Goal: Information Seeking & Learning: Learn about a topic

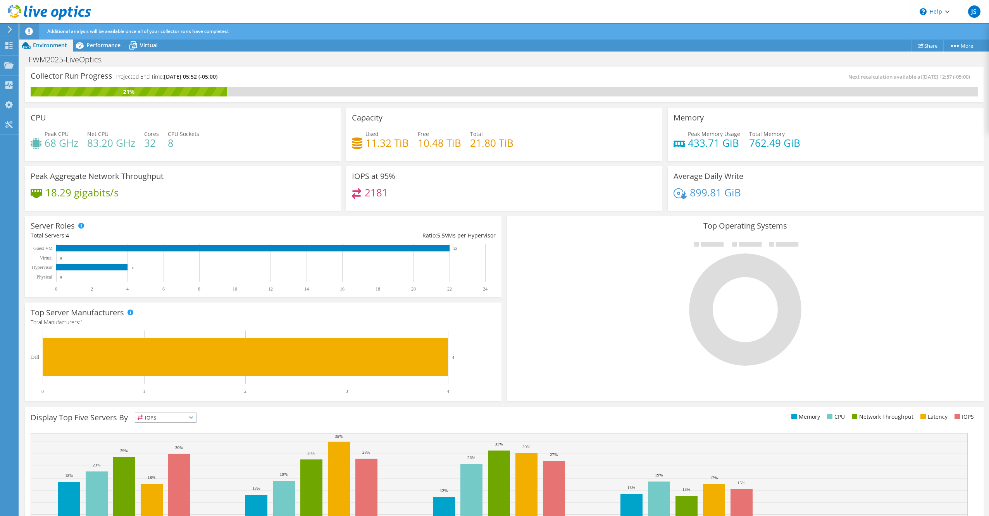
select select "Over Provisioning"
click at [31, 45] on div "Dashboard" at bounding box center [36, 45] width 36 height 19
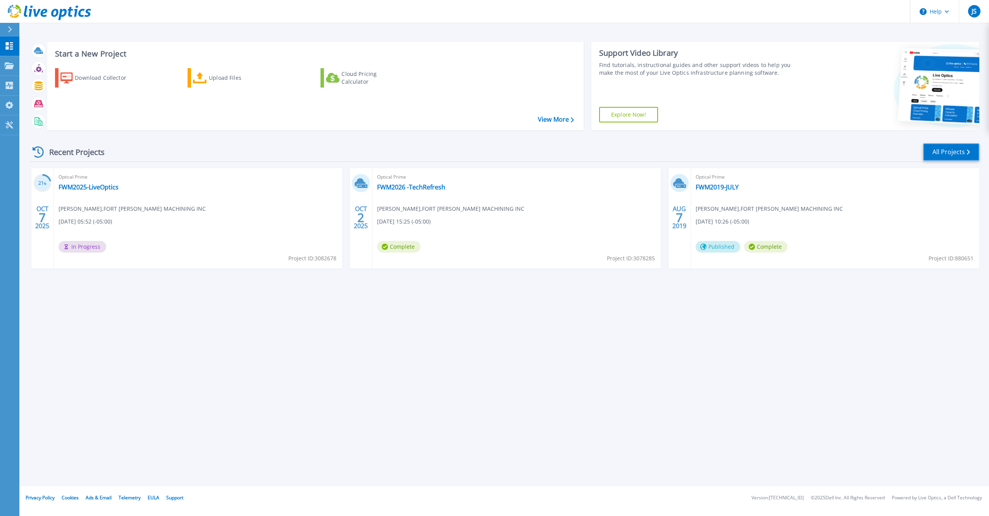
click at [964, 157] on link "All Projects" at bounding box center [951, 151] width 56 height 17
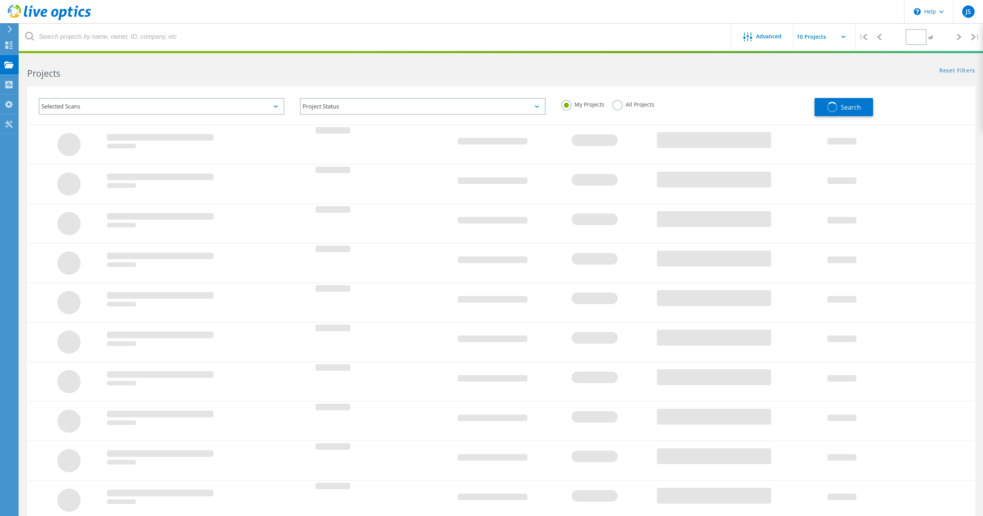
type input "1"
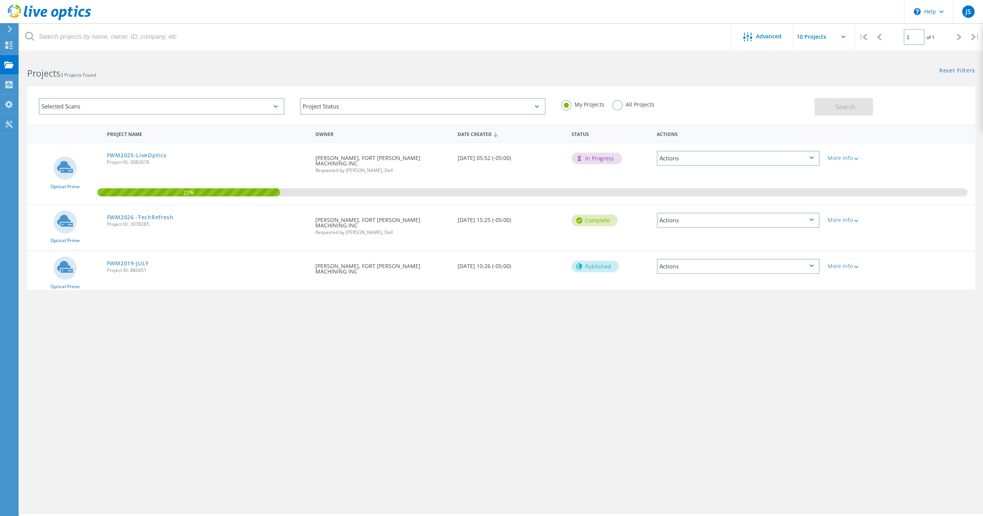
click at [797, 213] on div "Actions" at bounding box center [738, 220] width 163 height 15
click at [672, 259] on div "Actions" at bounding box center [738, 266] width 163 height 15
click at [583, 286] on div "Project Name Owner Date Created Status Actions Optical Prime FWM2025-LiveOptics…" at bounding box center [501, 225] width 948 height 202
drag, startPoint x: 640, startPoint y: 265, endPoint x: 690, endPoint y: 258, distance: 50.9
click at [643, 265] on div "Published" at bounding box center [610, 265] width 85 height 29
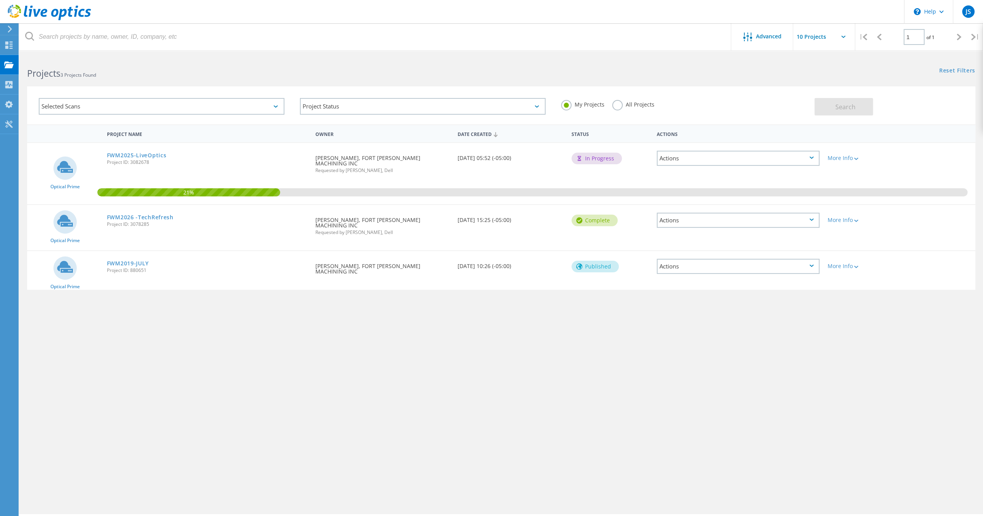
click at [690, 259] on div "Actions" at bounding box center [738, 266] width 163 height 15
click at [479, 335] on div "Advanced | 1 of 1 | Email Address Project Name Company Date Created Project Id …" at bounding box center [501, 285] width 964 height 458
click at [138, 154] on link "FWM2025-LiveOptics" at bounding box center [137, 155] width 60 height 5
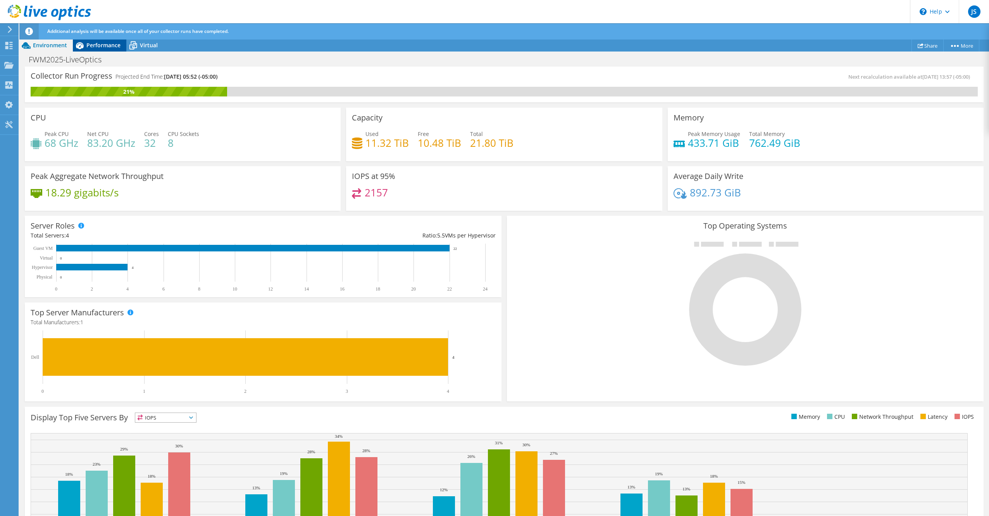
click at [105, 41] on div "Performance" at bounding box center [99, 45] width 53 height 12
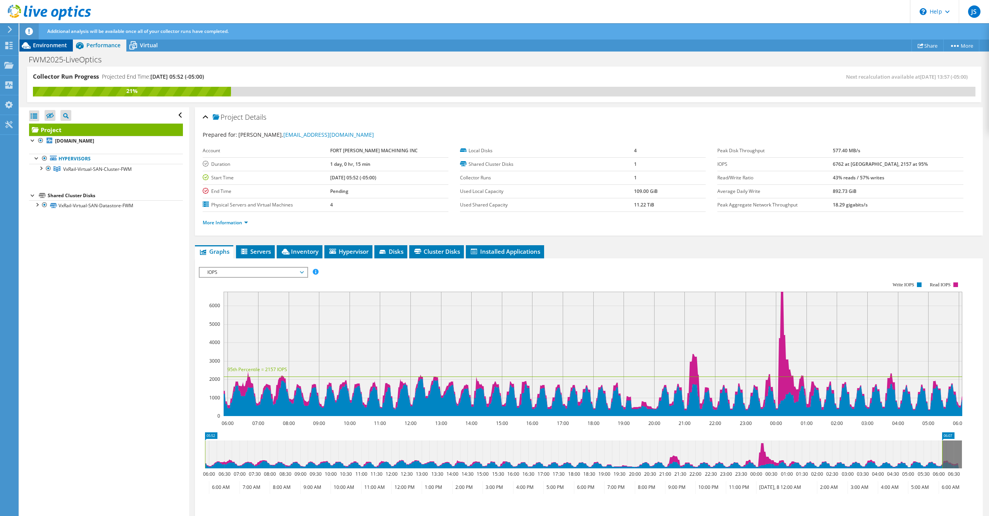
click at [56, 45] on span "Environment" at bounding box center [50, 44] width 34 height 7
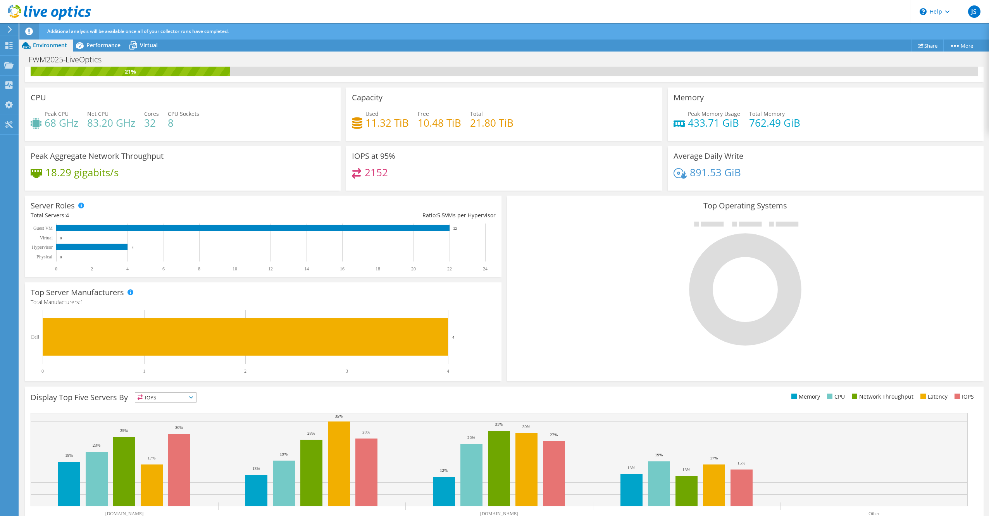
scroll to position [47, 0]
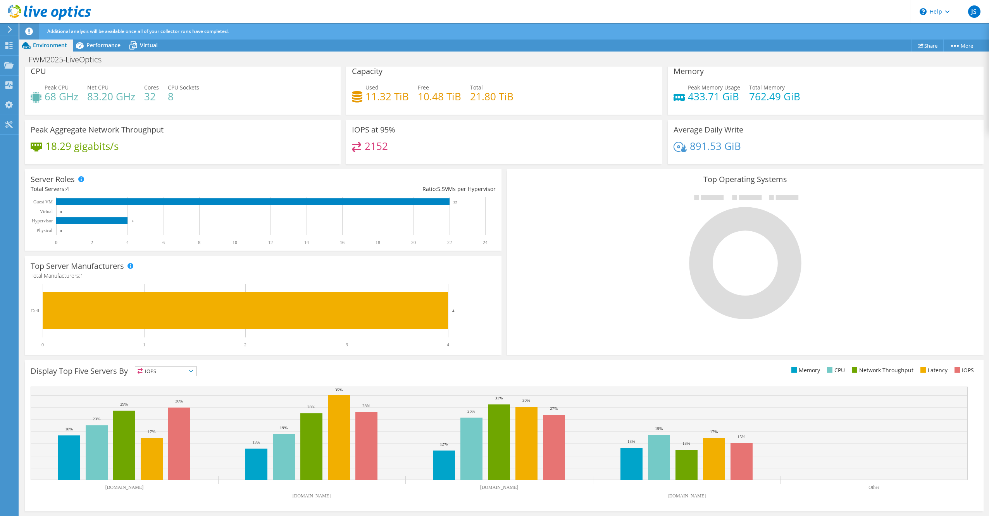
click at [185, 372] on span "IOPS" at bounding box center [165, 371] width 61 height 9
click at [159, 400] on li "CPU" at bounding box center [165, 403] width 61 height 11
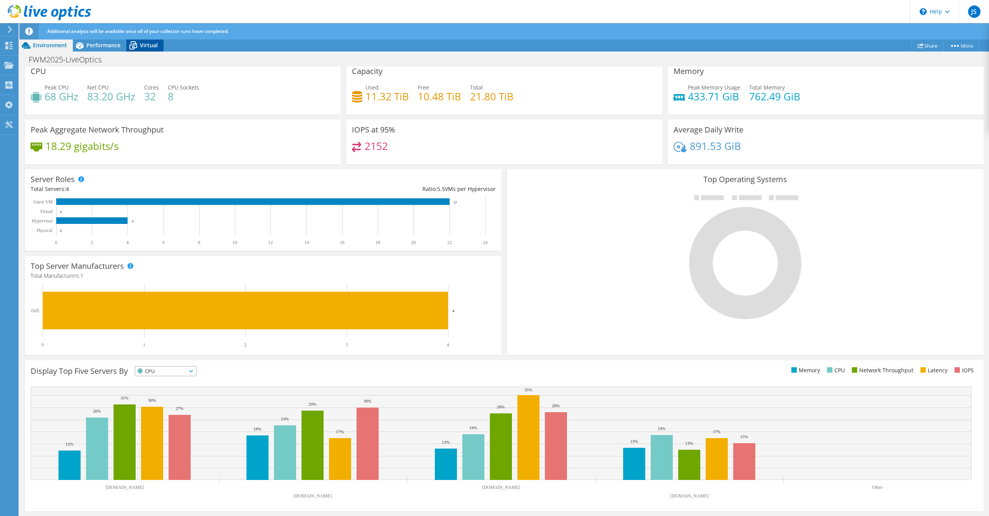
click at [148, 48] on span "Virtual" at bounding box center [149, 44] width 18 height 7
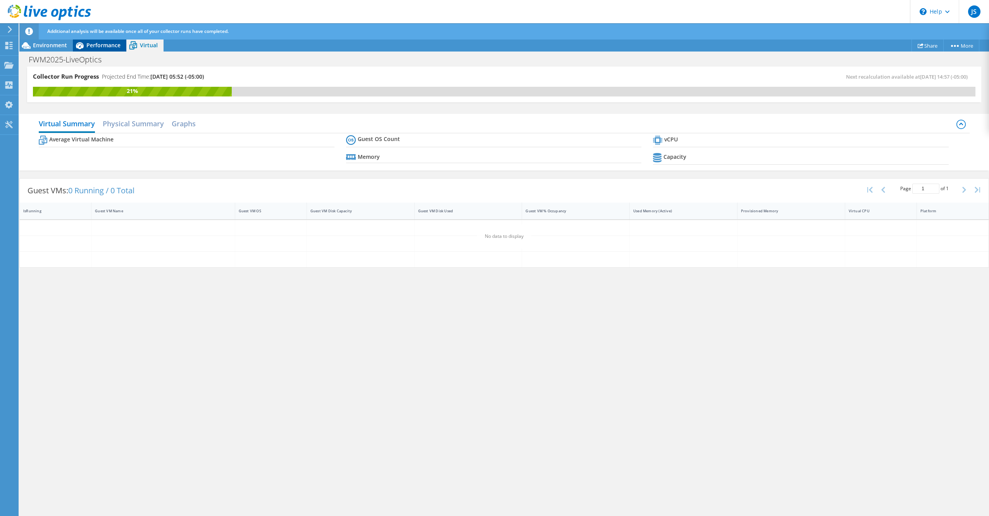
scroll to position [0, 0]
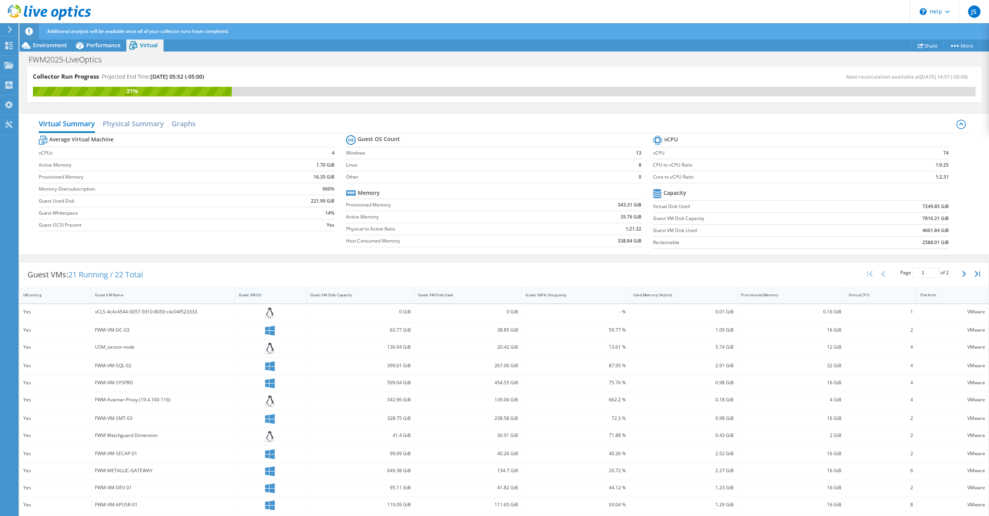
click at [259, 295] on div "Guest VM OS" at bounding box center [266, 295] width 55 height 5
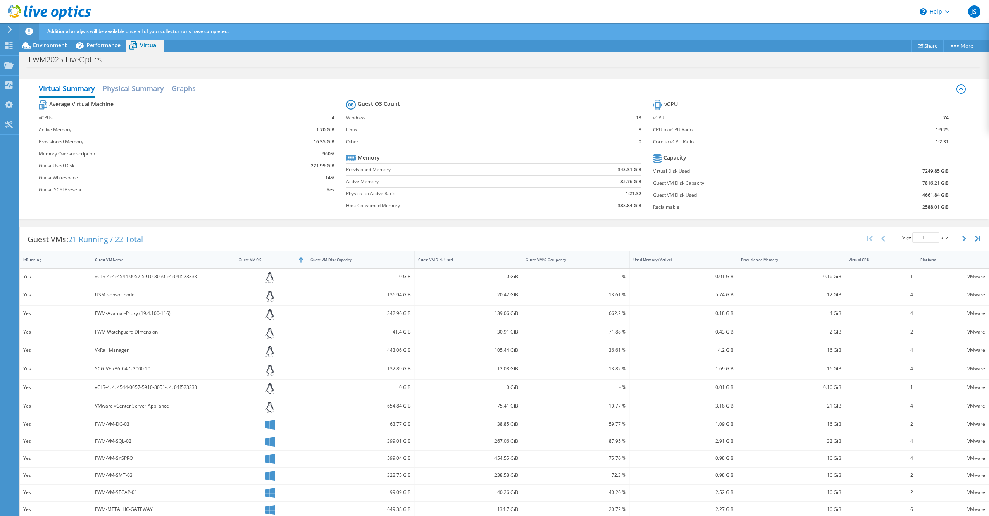
scroll to position [54, 0]
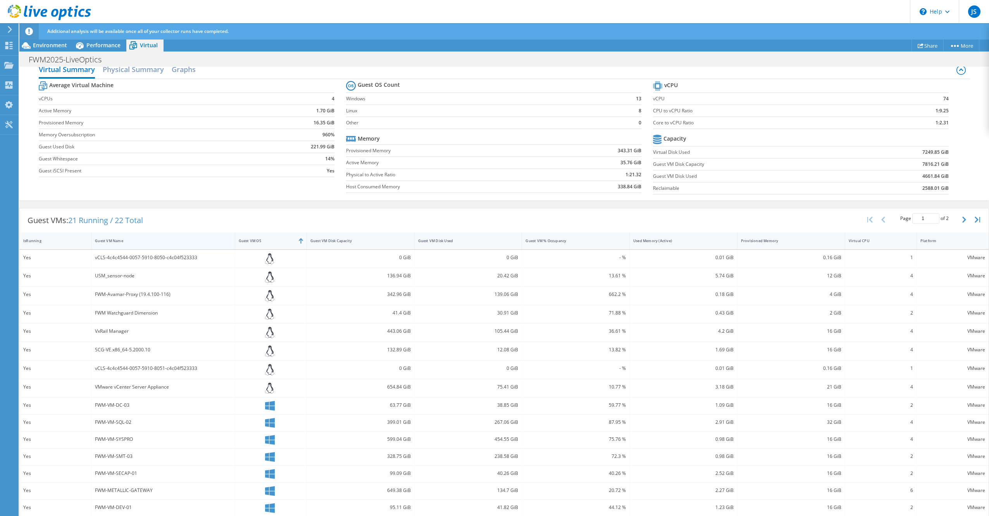
click at [233, 237] on div at bounding box center [235, 241] width 14 height 17
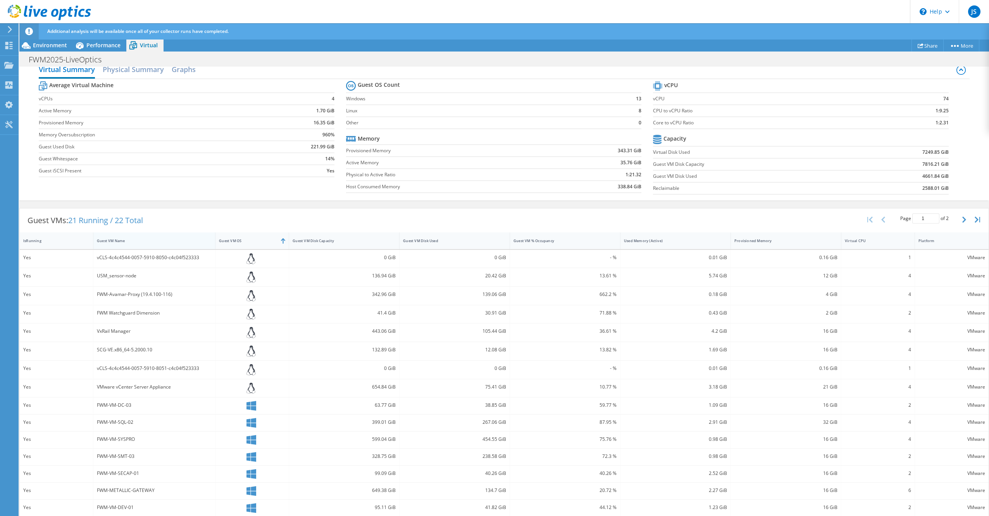
drag, startPoint x: 233, startPoint y: 237, endPoint x: 212, endPoint y: 237, distance: 20.5
click at [212, 237] on div at bounding box center [215, 241] width 14 height 17
click at [288, 239] on div "IsRunning Guest VM Name Guest VM OS Guest VM Disk Capacity Guest VM Disk Used G…" at bounding box center [504, 241] width 969 height 17
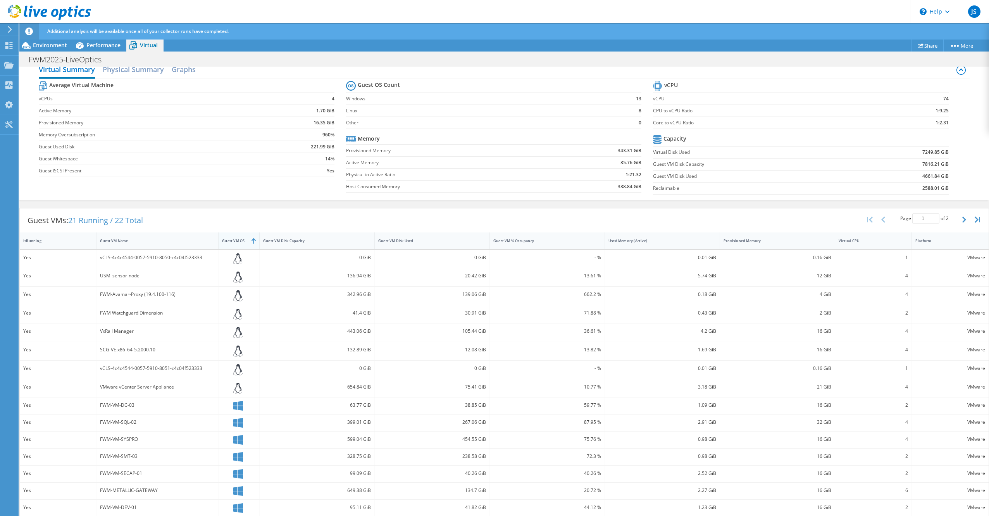
drag, startPoint x: 286, startPoint y: 238, endPoint x: 254, endPoint y: 237, distance: 32.2
click at [254, 237] on div at bounding box center [259, 241] width 14 height 17
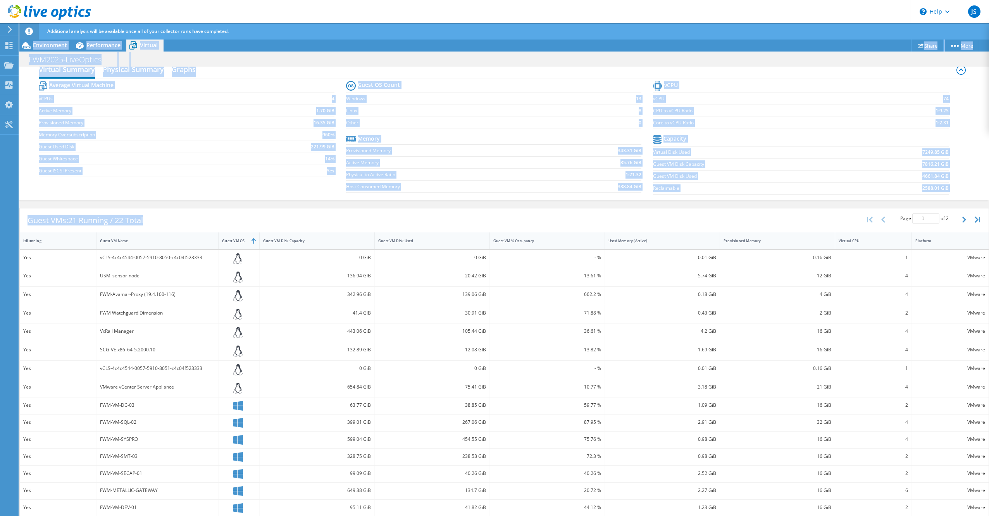
drag, startPoint x: 150, startPoint y: 219, endPoint x: 8, endPoint y: 218, distance: 141.5
click at [8, 218] on div "JS End User Joseph Spradlin JSPRADLIN@FWMACHINING.COM FORT WALTON MACHINING INC…" at bounding box center [494, 266] width 989 height 532
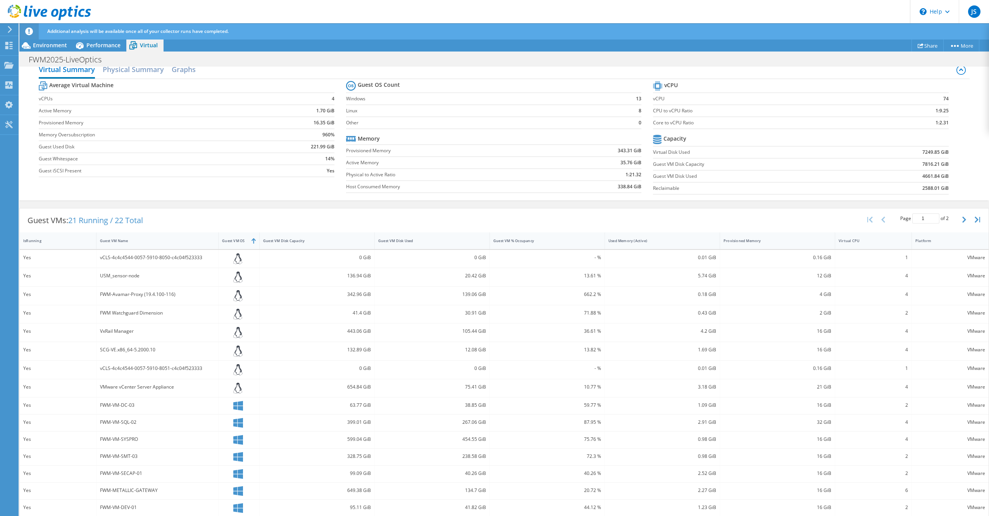
click at [185, 227] on div "Guest VMs: 21 Running / 22 Total Page 1 of 2 5 rows 10 rows 20 rows 25 rows 50 …" at bounding box center [504, 221] width 969 height 24
click at [9, 43] on icon at bounding box center [8, 45] width 9 height 7
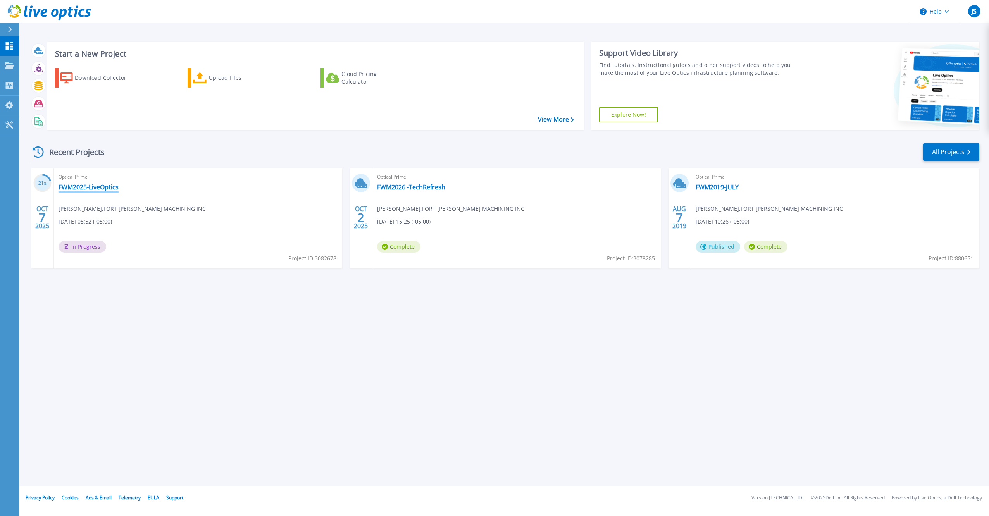
click at [93, 185] on link "FWM2025-LiveOptics" at bounding box center [89, 187] width 60 height 8
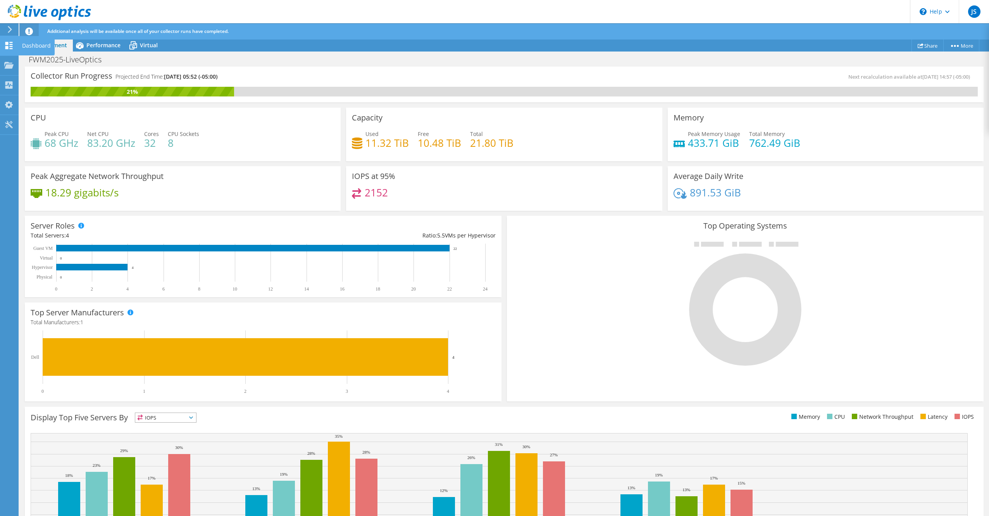
click at [8, 46] on use at bounding box center [8, 45] width 7 height 7
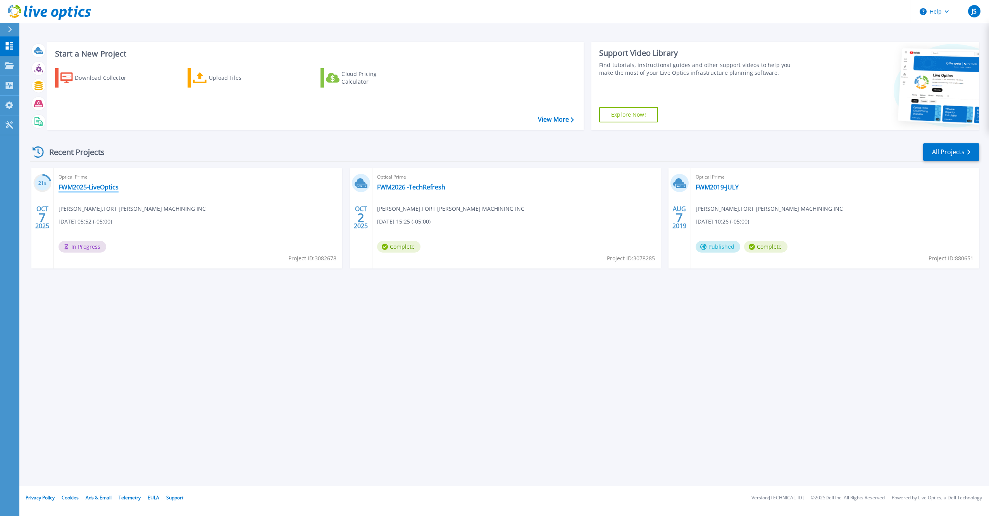
click at [86, 185] on link "FWM2025-LiveOptics" at bounding box center [89, 187] width 60 height 8
